Goal: Information Seeking & Learning: Learn about a topic

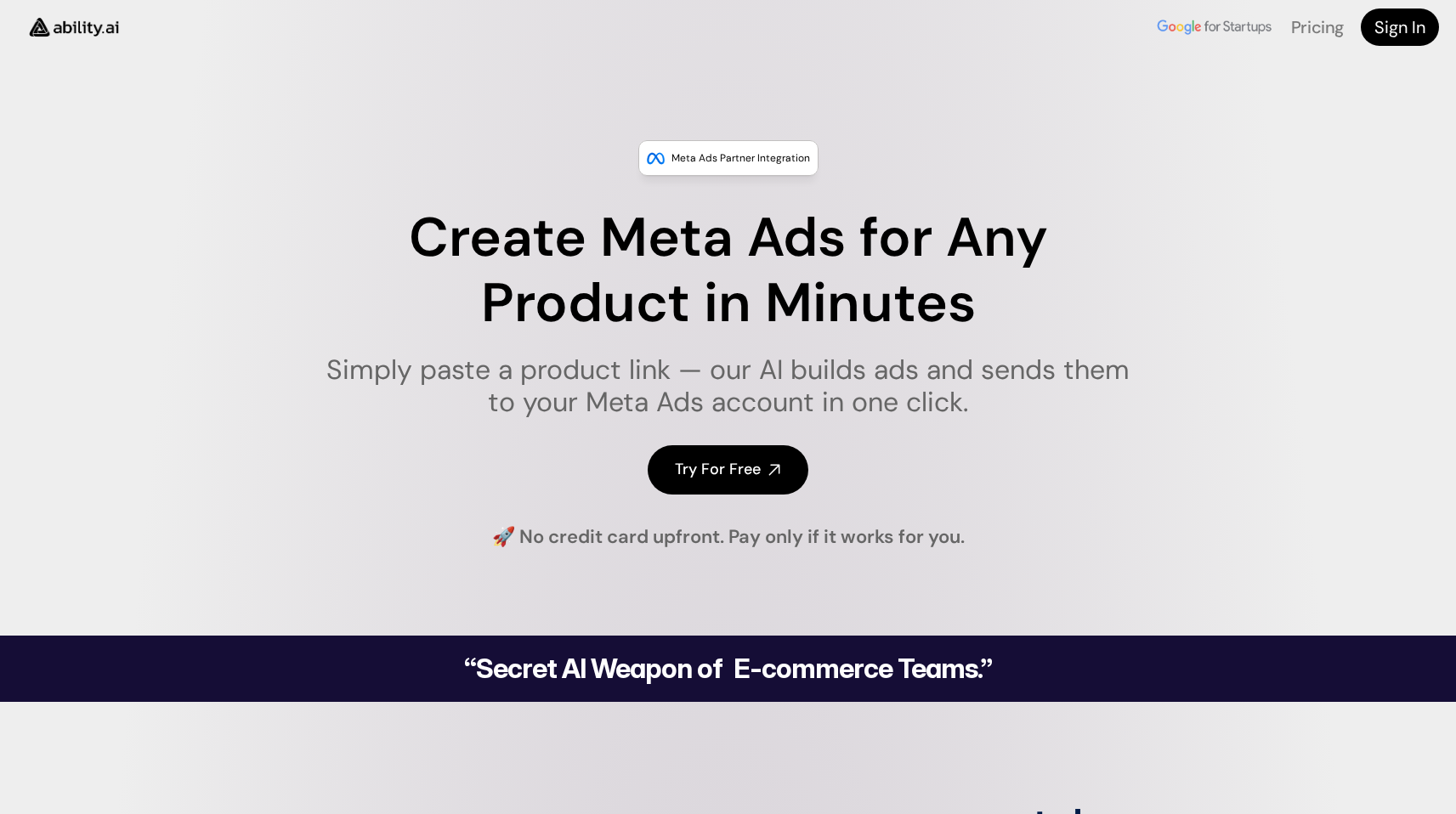
click at [1173, 513] on div "Meta Ads Partner Integration Create Meta Ads for Any Product in Minutes Simply …" at bounding box center [728, 345] width 1456 height 410
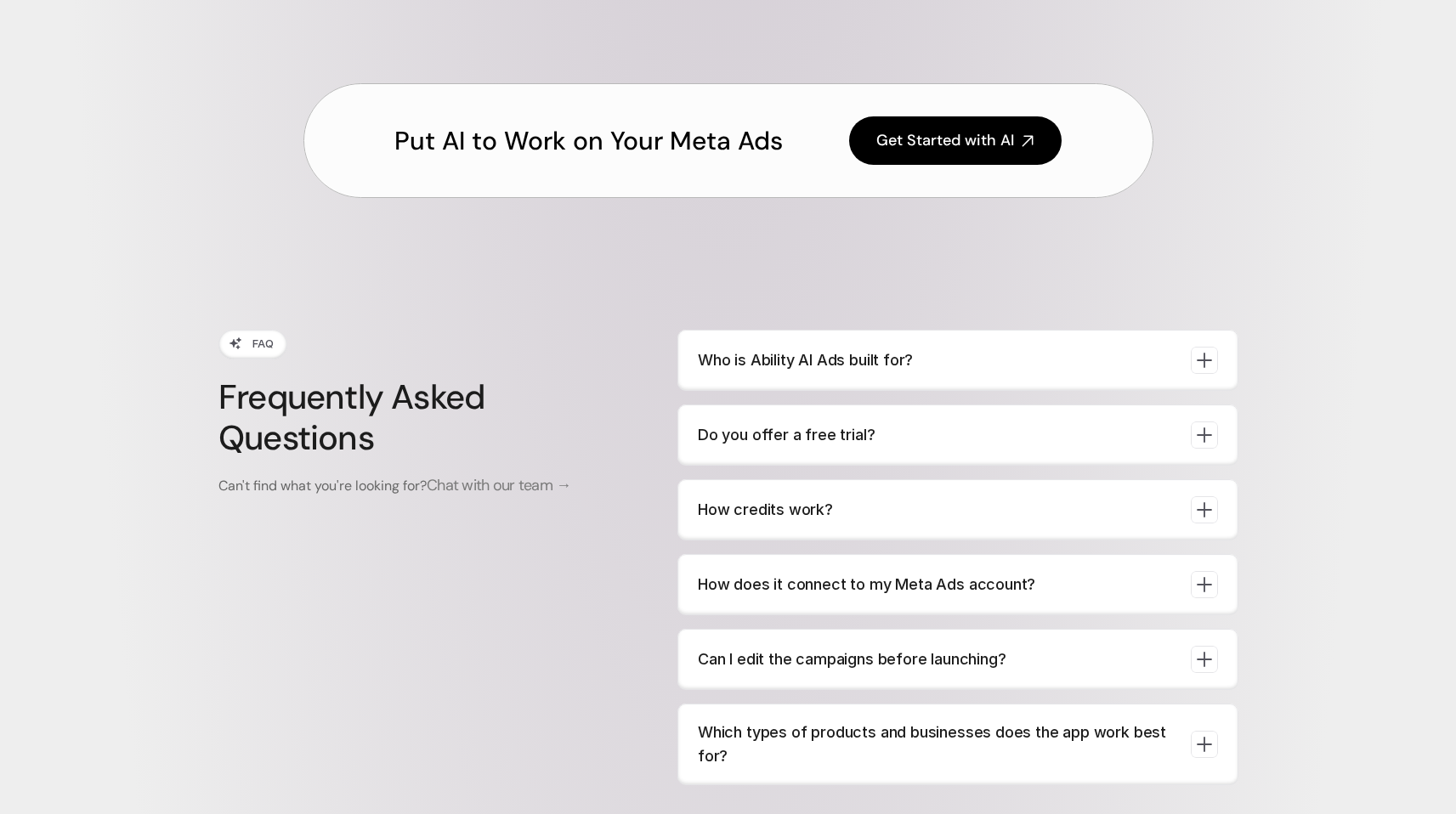
scroll to position [6212, 0]
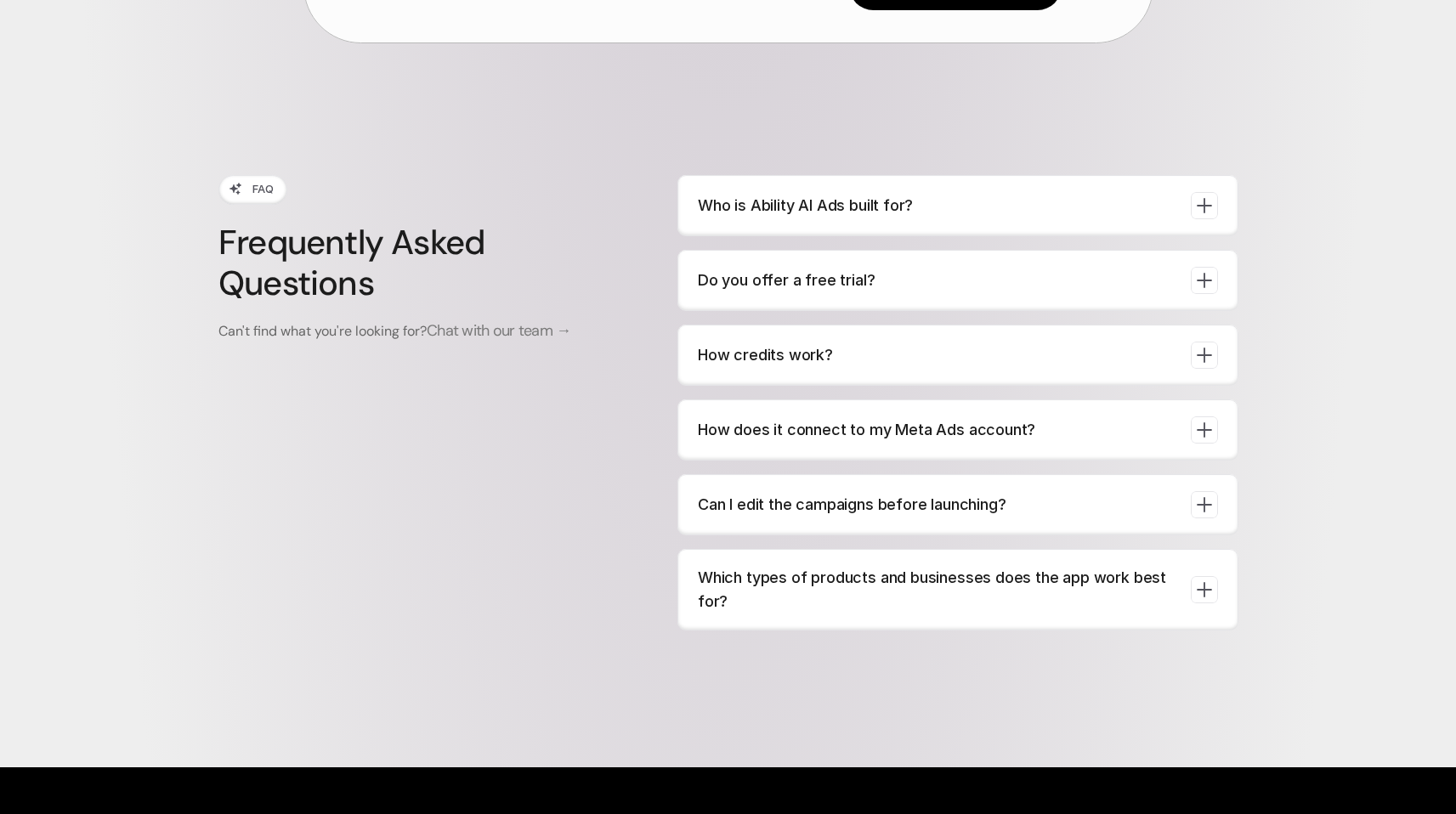
click at [828, 368] on p "How credits work?" at bounding box center [937, 355] width 479 height 24
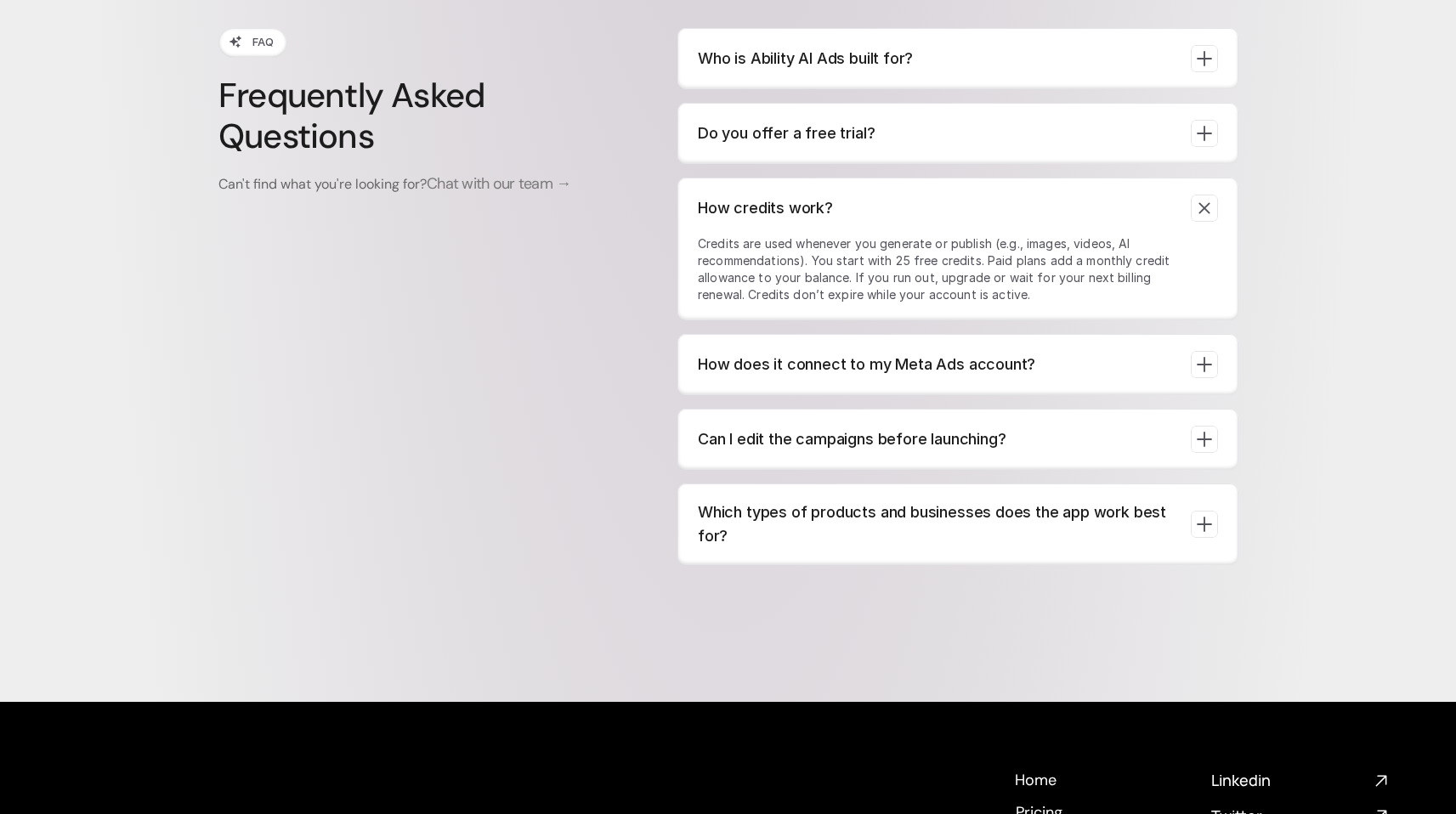
scroll to position [6347, 0]
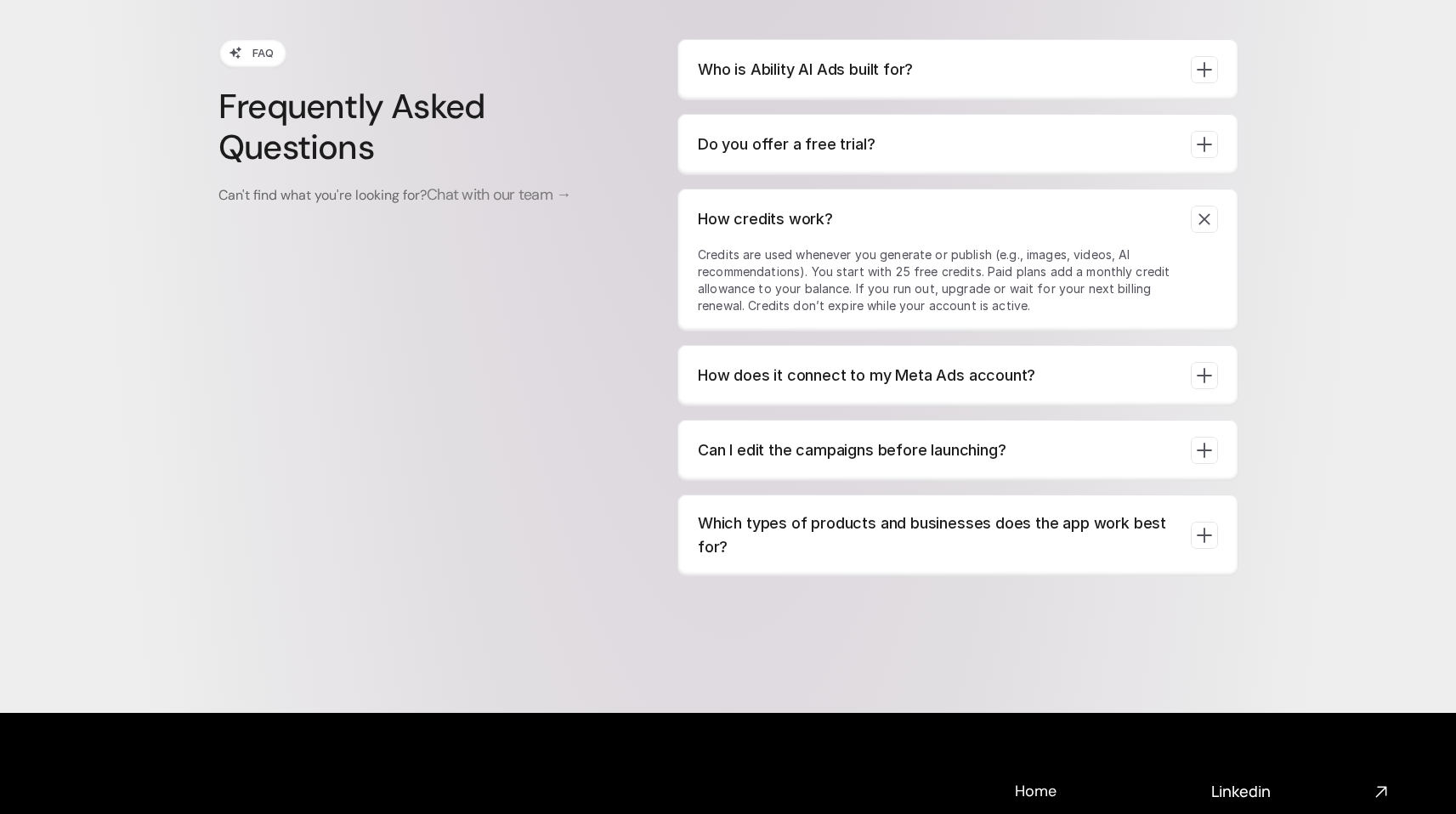
click at [827, 388] on p "How does it connect to my Meta Ads account?" at bounding box center [937, 375] width 479 height 24
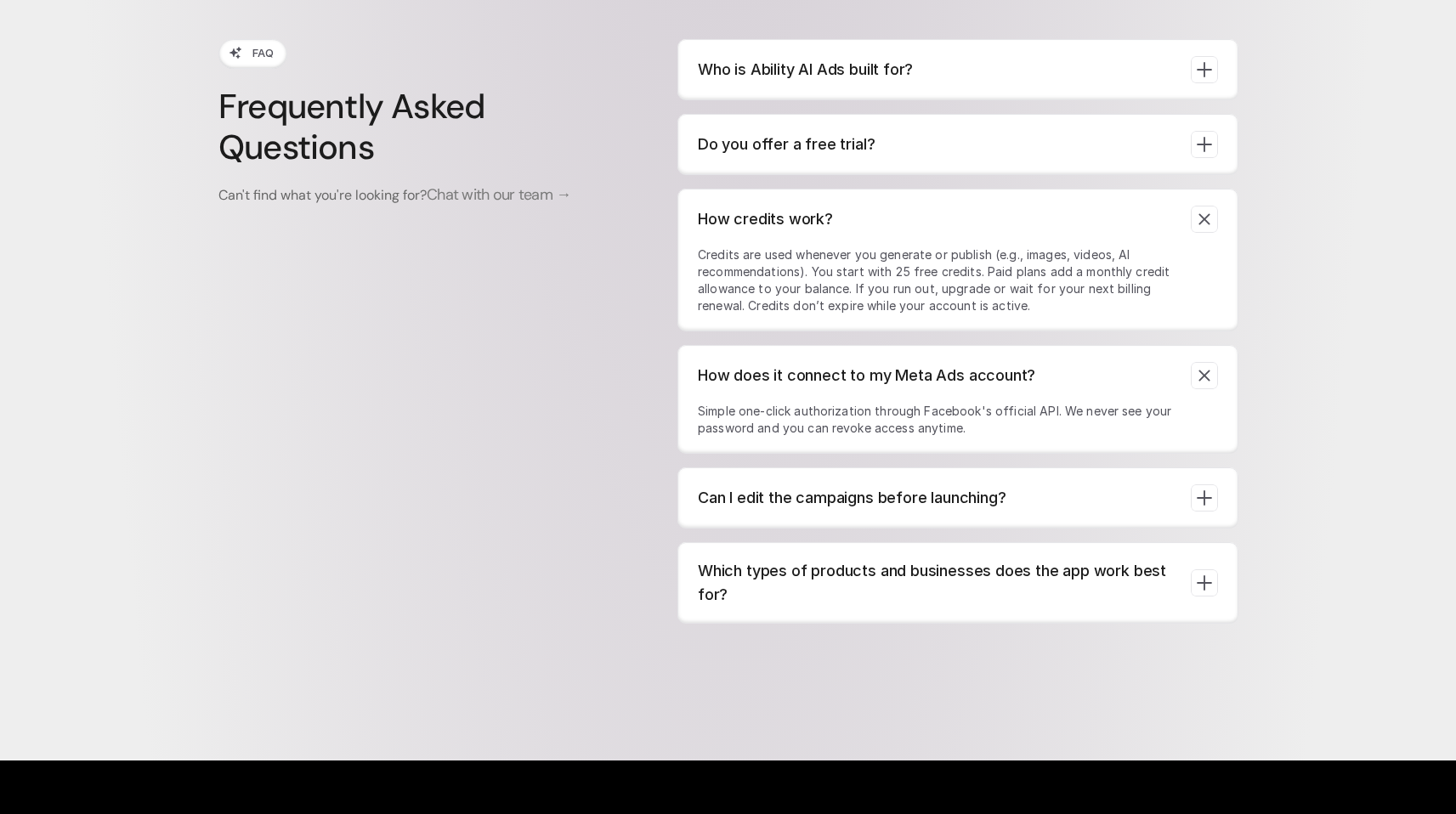
scroll to position [6347, 0]
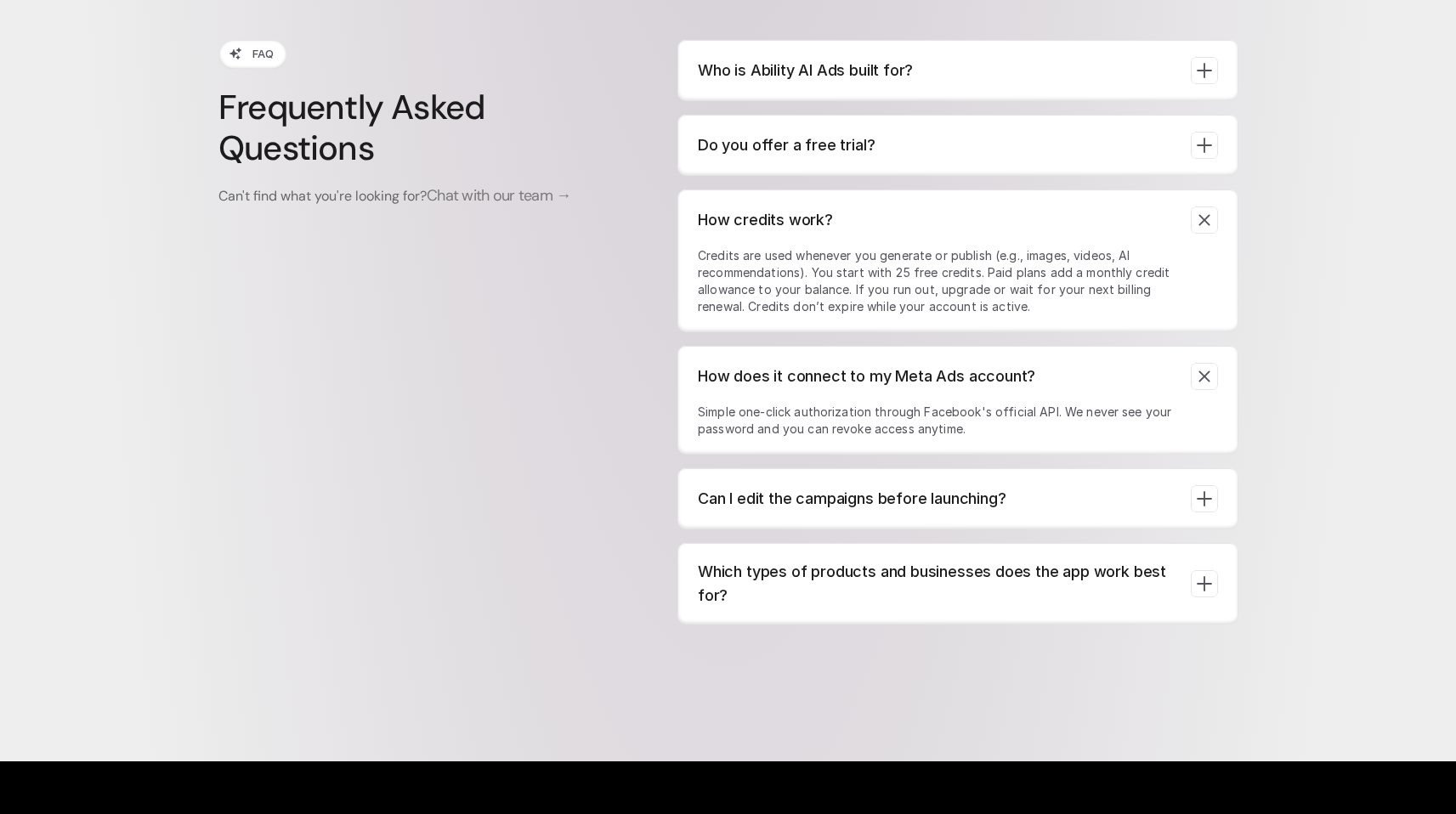
click at [838, 511] on p "Can I edit the campaigns before launching?" at bounding box center [937, 498] width 479 height 24
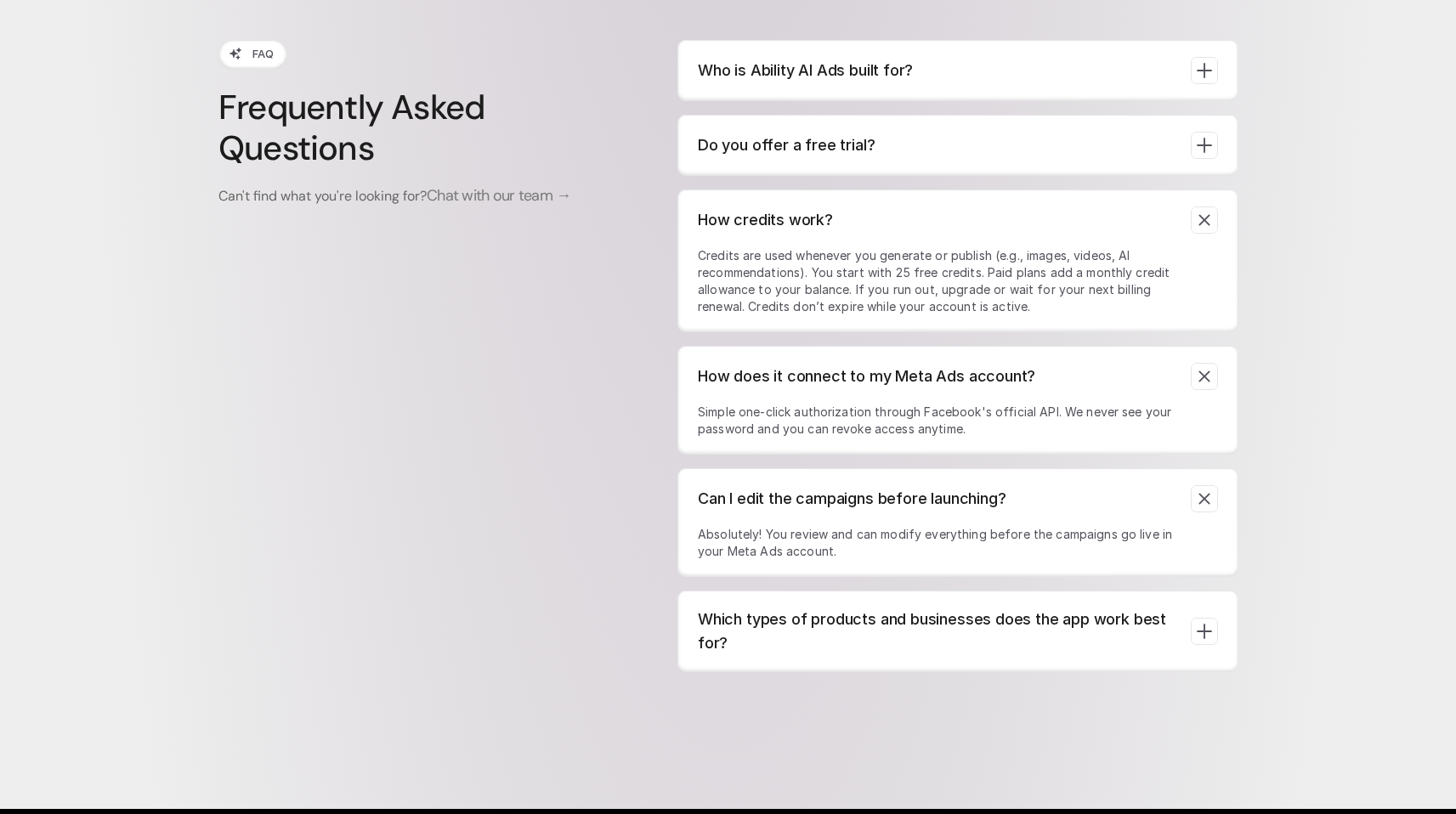
scroll to position [6522, 0]
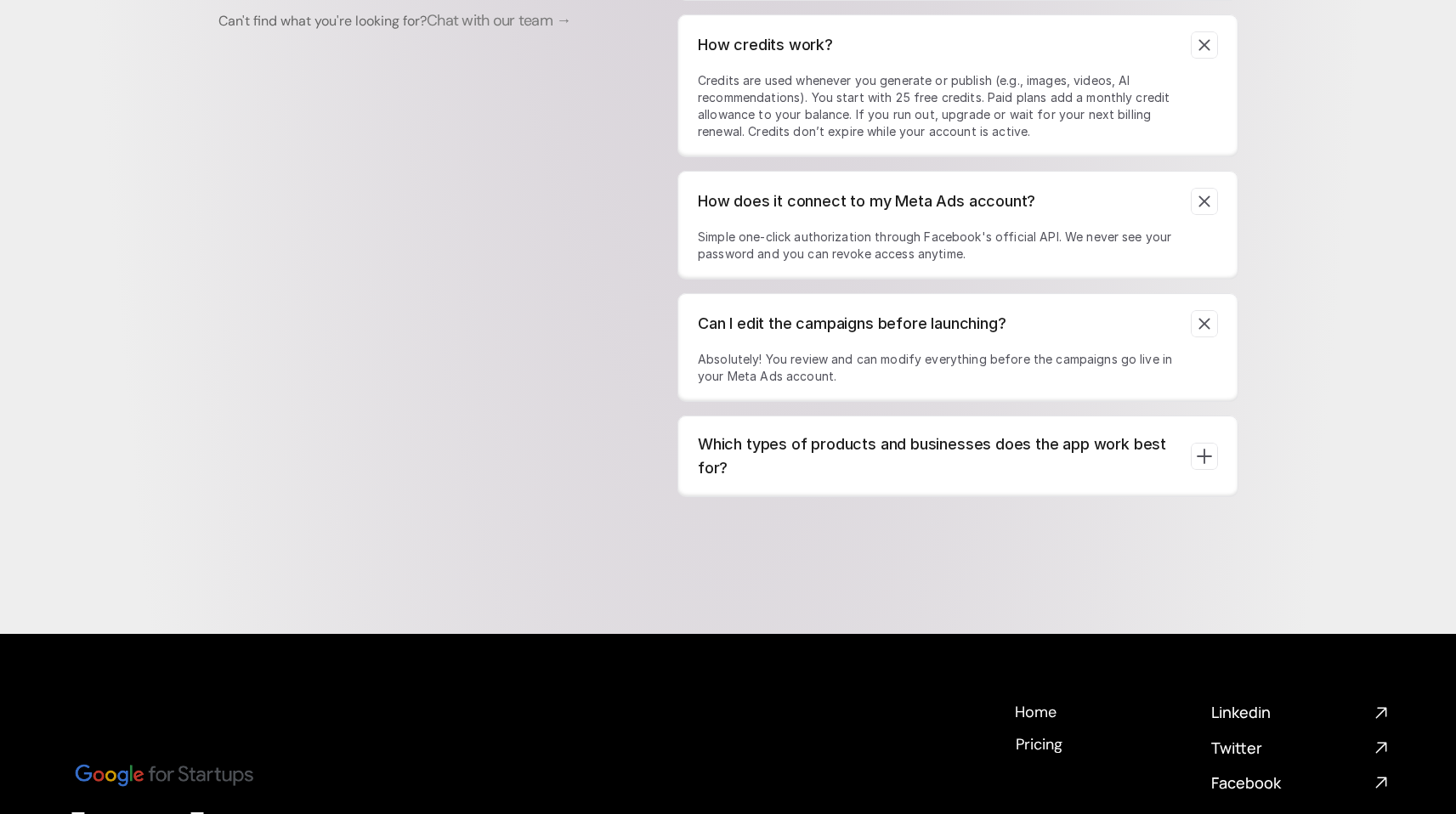
click at [937, 480] on p "Which types of products and businesses does the app work best for?" at bounding box center [937, 456] width 479 height 47
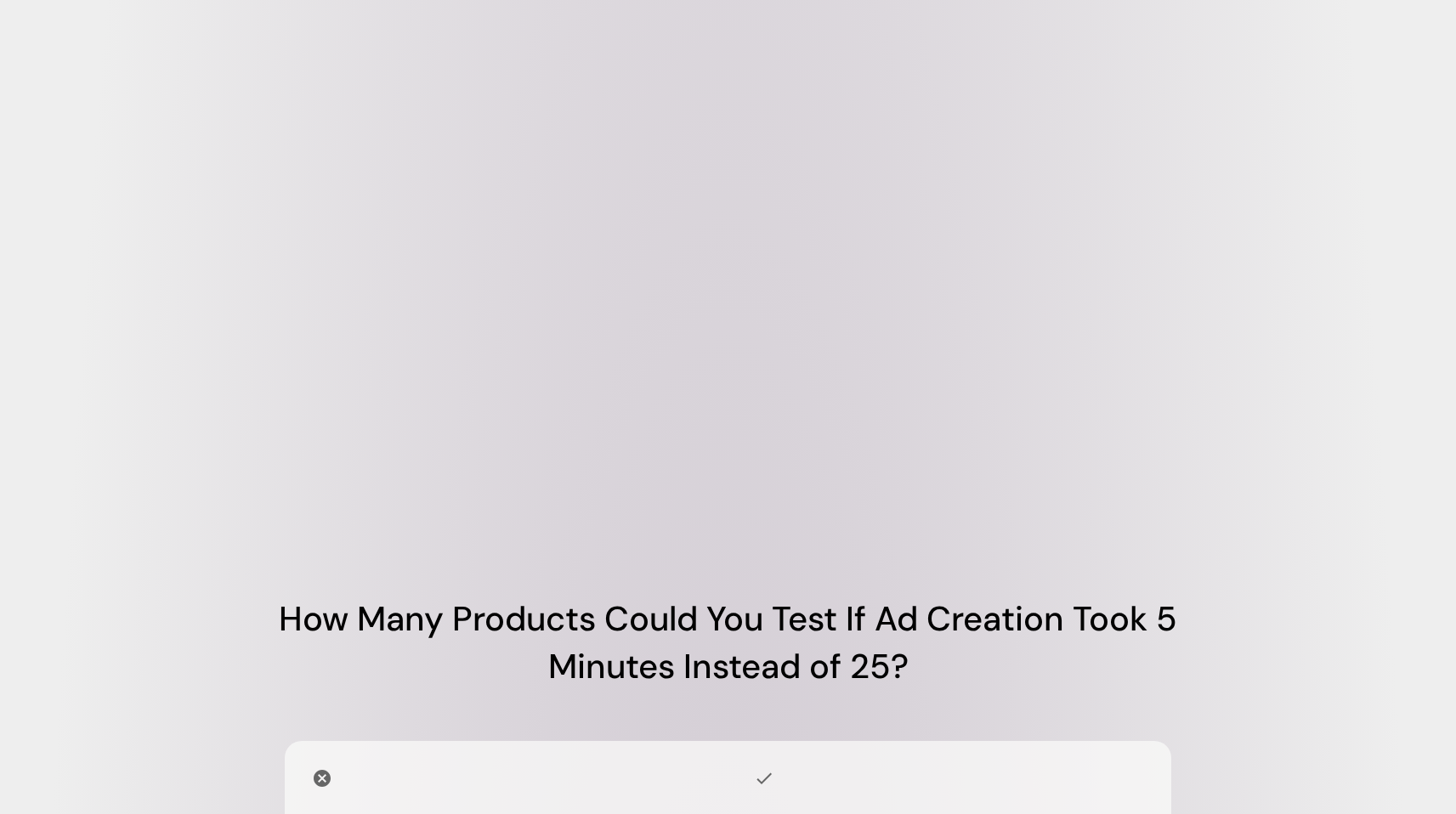
scroll to position [948, 0]
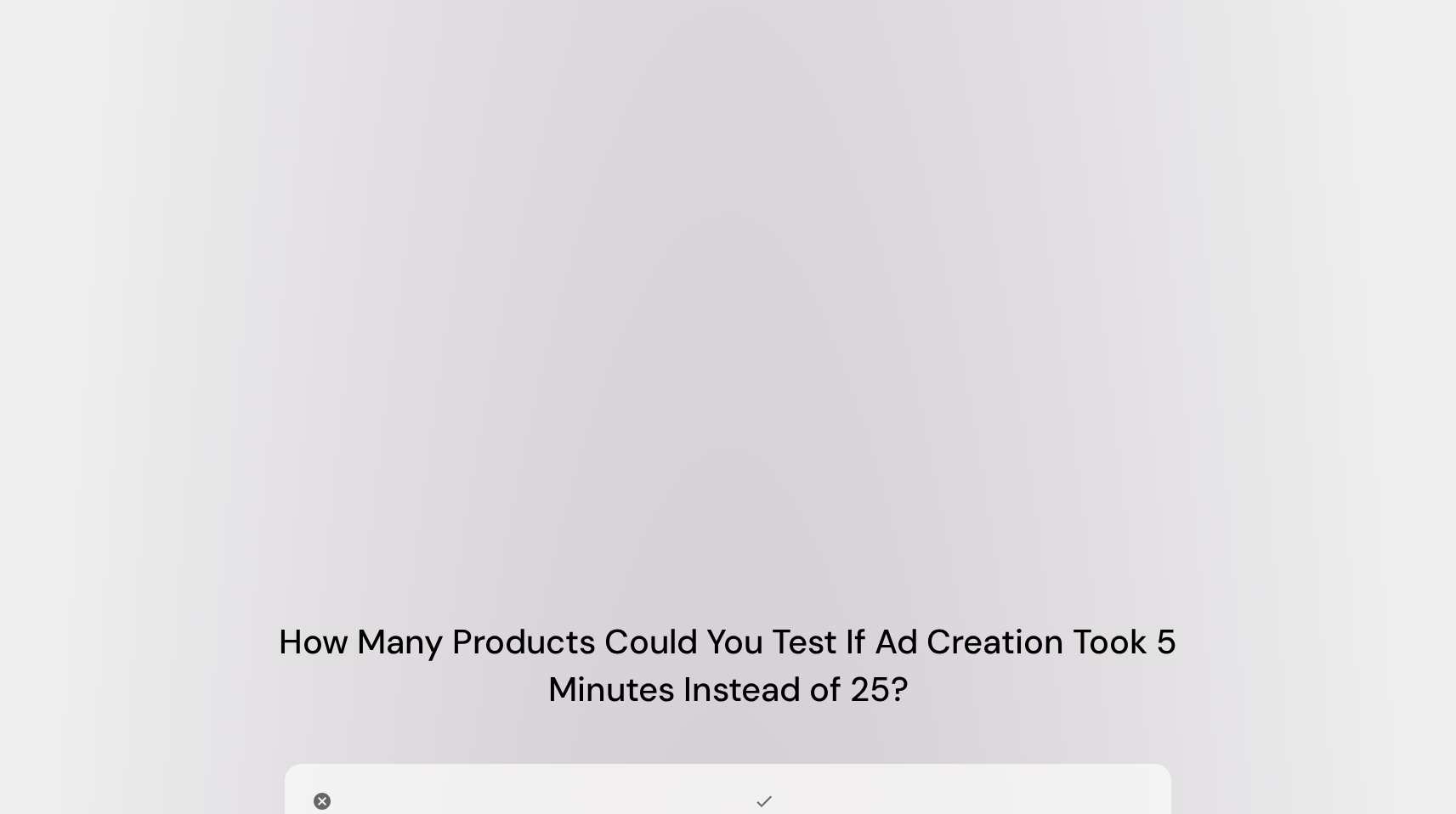
click at [1043, 318] on video at bounding box center [728, 284] width 1020 height 510
click at [1146, 139] on video at bounding box center [728, 284] width 1020 height 510
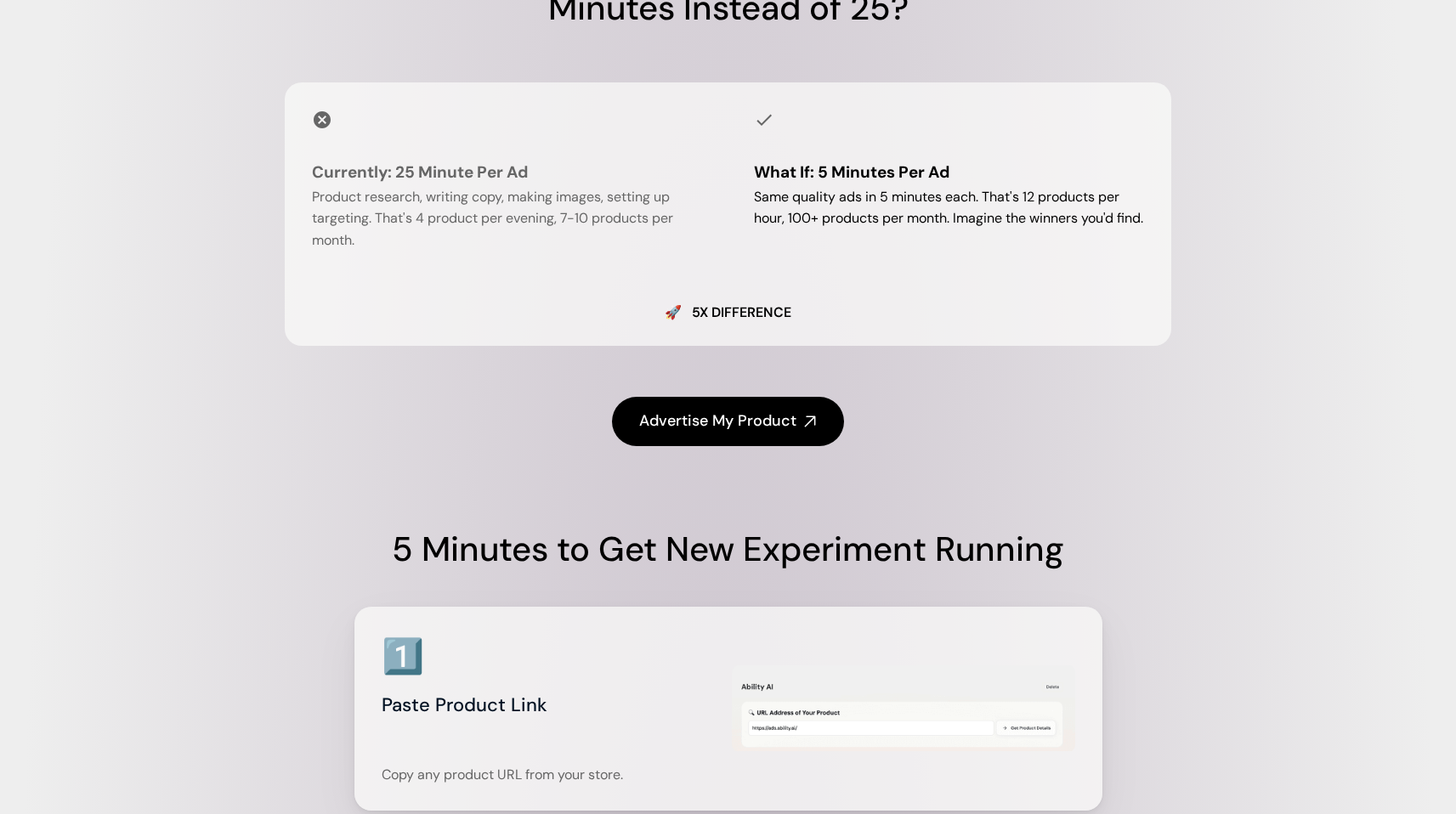
scroll to position [1629, 0]
click at [762, 324] on h5 "🚀 5x difference" at bounding box center [728, 313] width 833 height 20
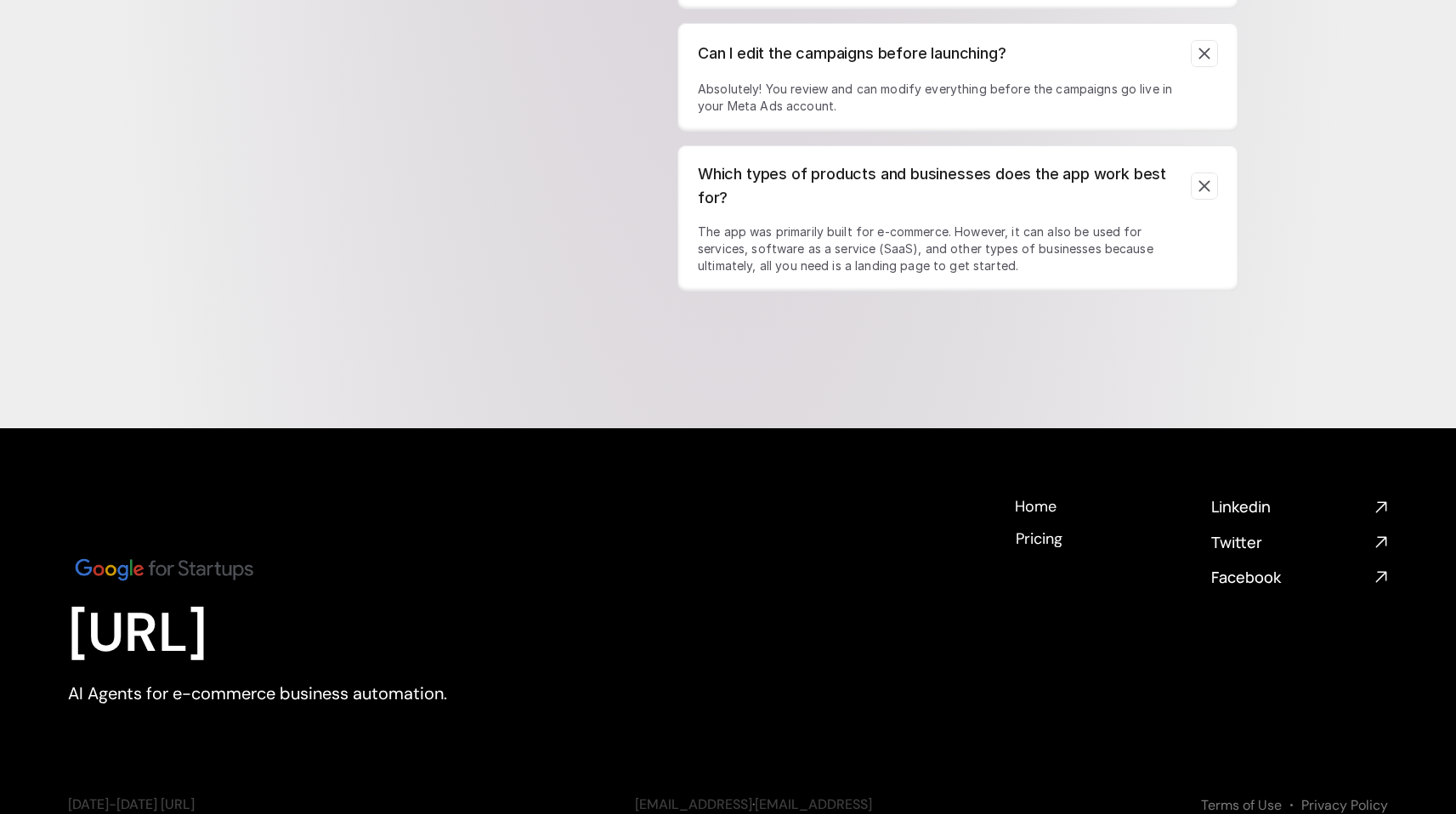
scroll to position [6958, 0]
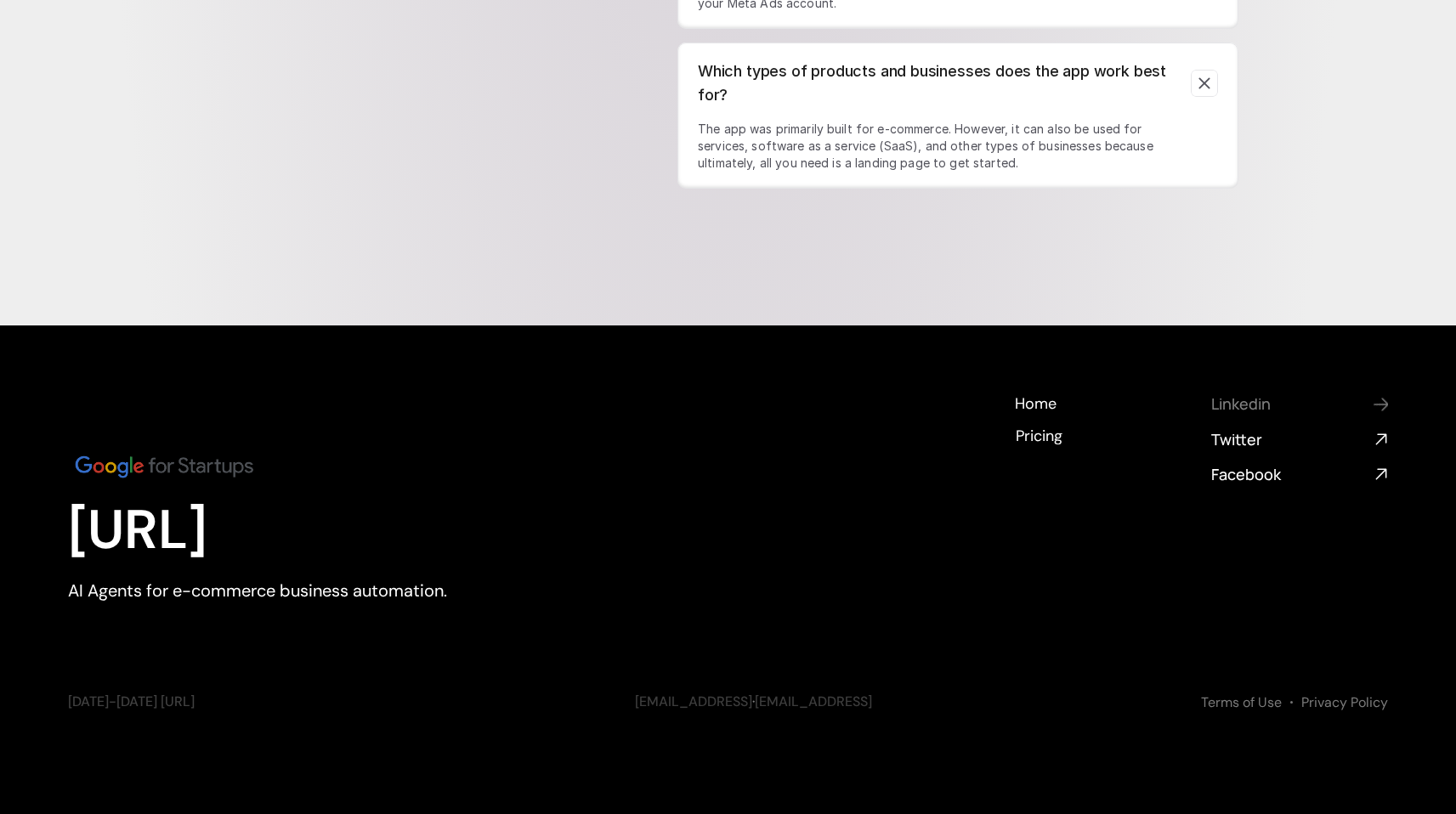
click at [1244, 401] on h4 "Linkedin" at bounding box center [1290, 404] width 157 height 21
click at [1035, 442] on h4 "Pricing" at bounding box center [1040, 434] width 47 height 21
